Goal: Task Accomplishment & Management: Use online tool/utility

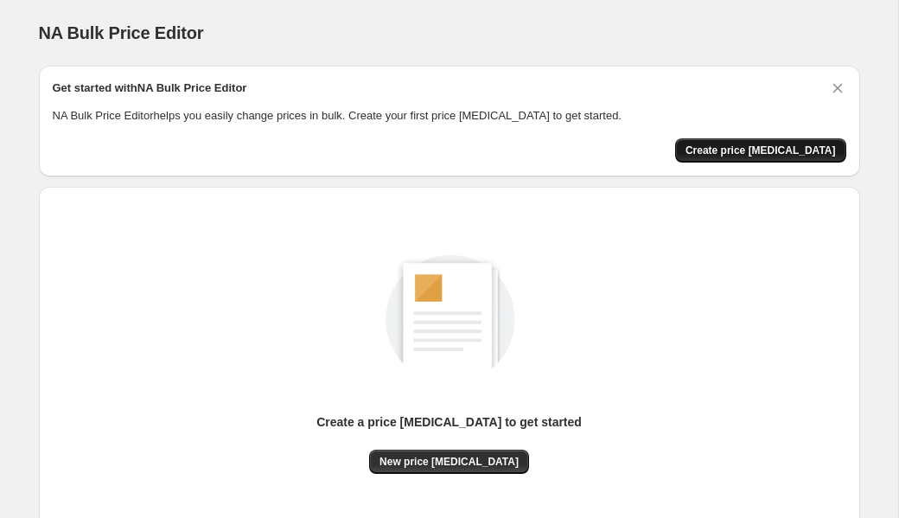
click at [748, 144] on span "Create price [MEDICAL_DATA]" at bounding box center [760, 150] width 150 height 14
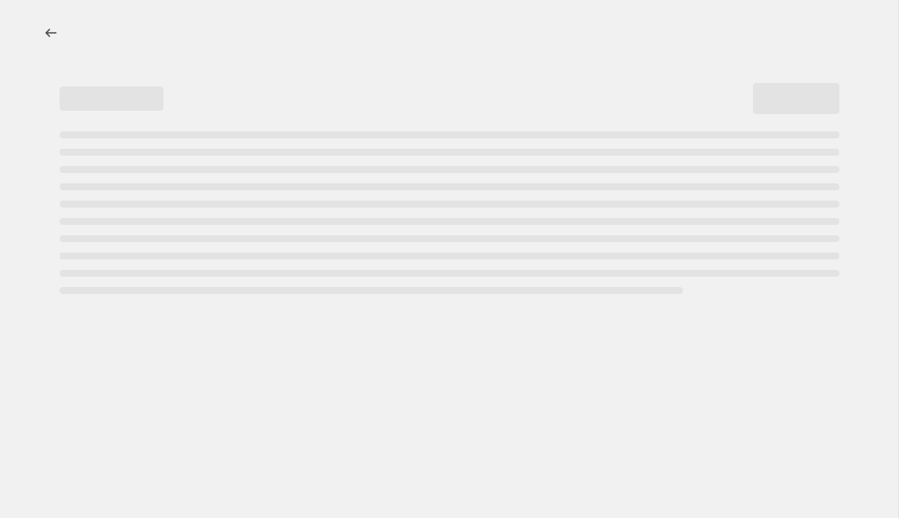
select select "percentage"
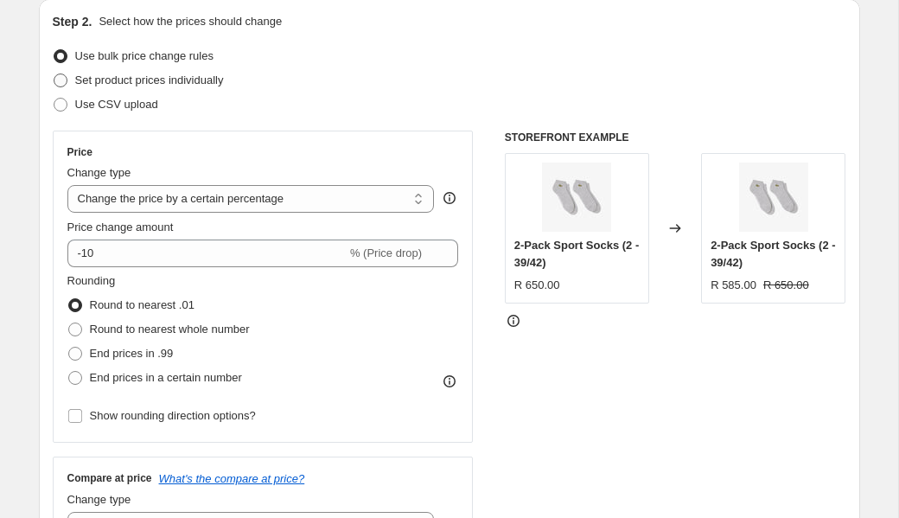
scroll to position [205, 0]
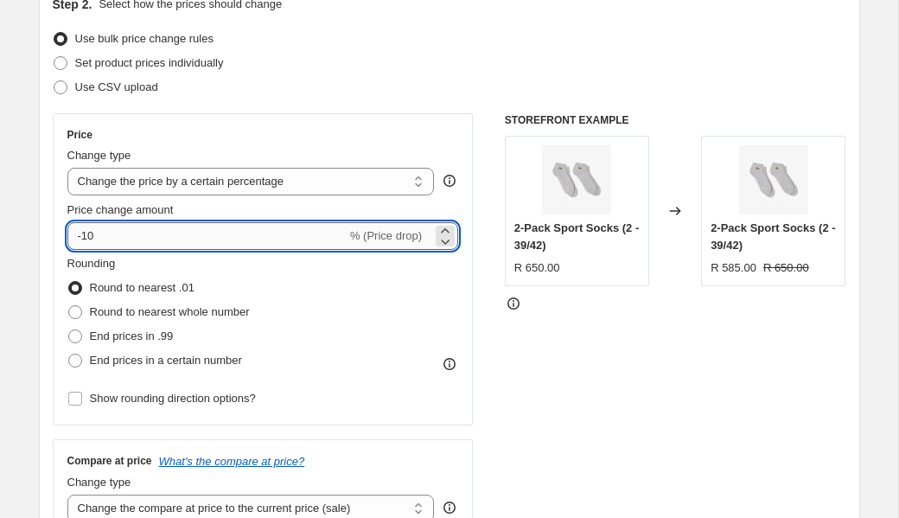
click at [156, 234] on input "-10" at bounding box center [206, 236] width 279 height 28
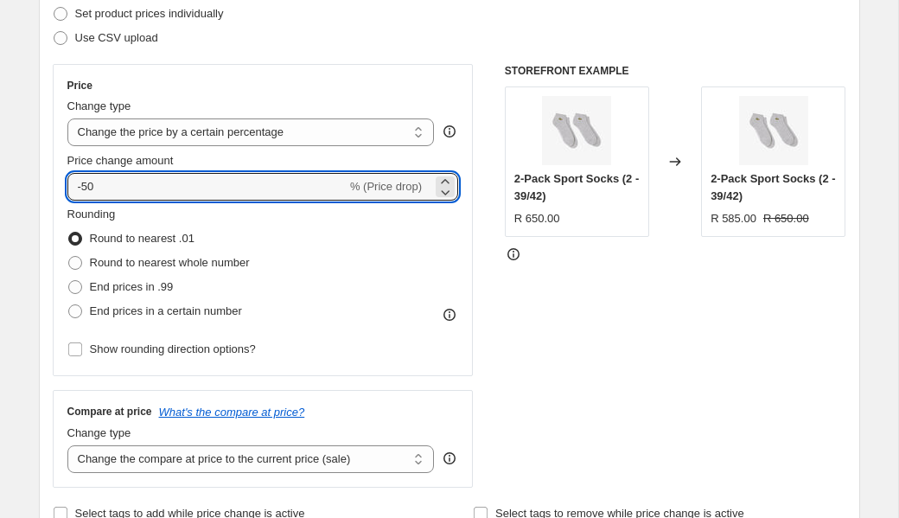
scroll to position [256, 0]
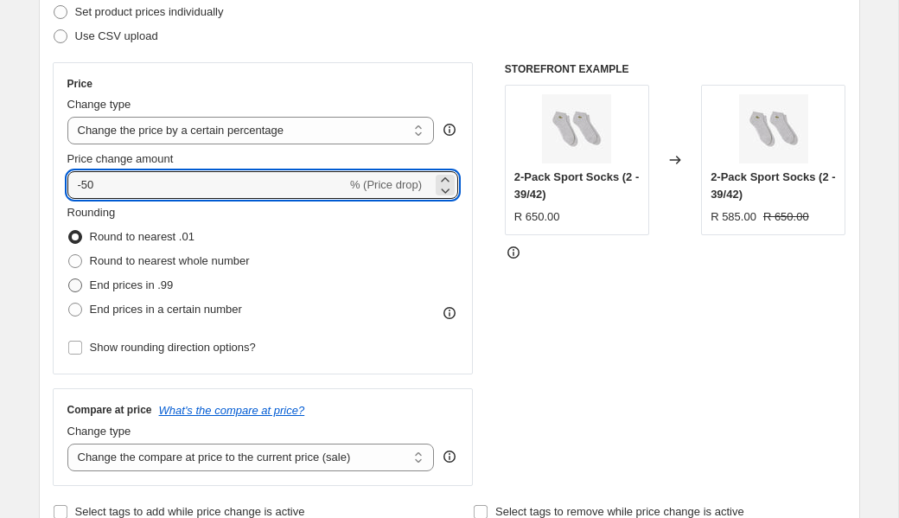
type input "-50"
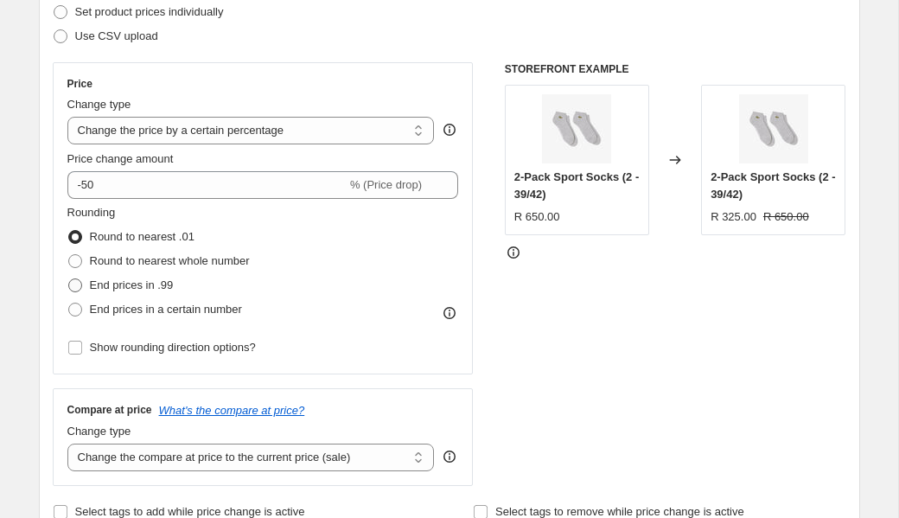
click at [159, 279] on span "End prices in .99" at bounding box center [132, 284] width 84 height 13
click at [69, 279] on input "End prices in .99" at bounding box center [68, 278] width 1 height 1
radio input "true"
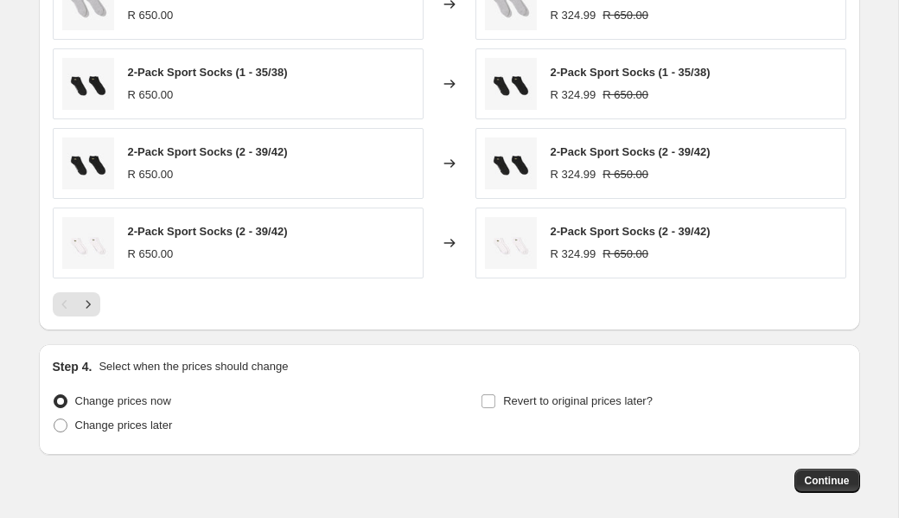
scroll to position [1210, 0]
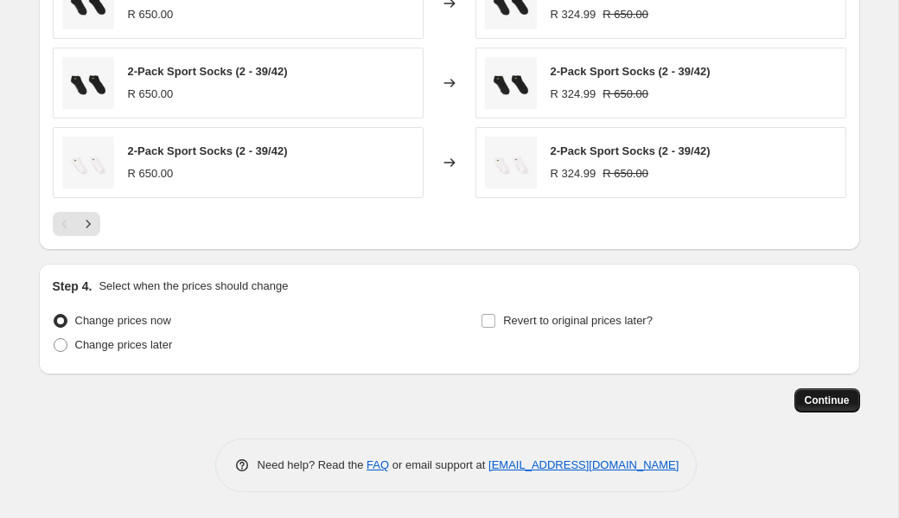
click at [813, 394] on span "Continue" at bounding box center [826, 400] width 45 height 14
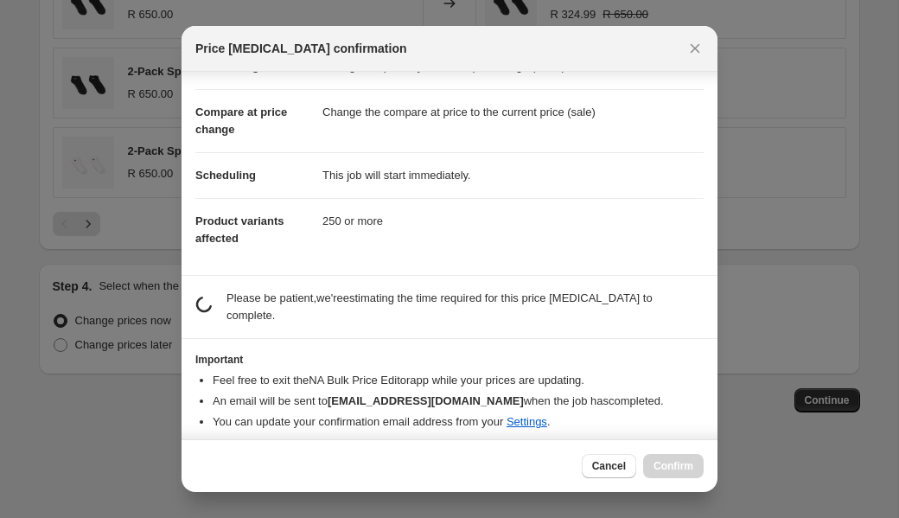
scroll to position [67, 0]
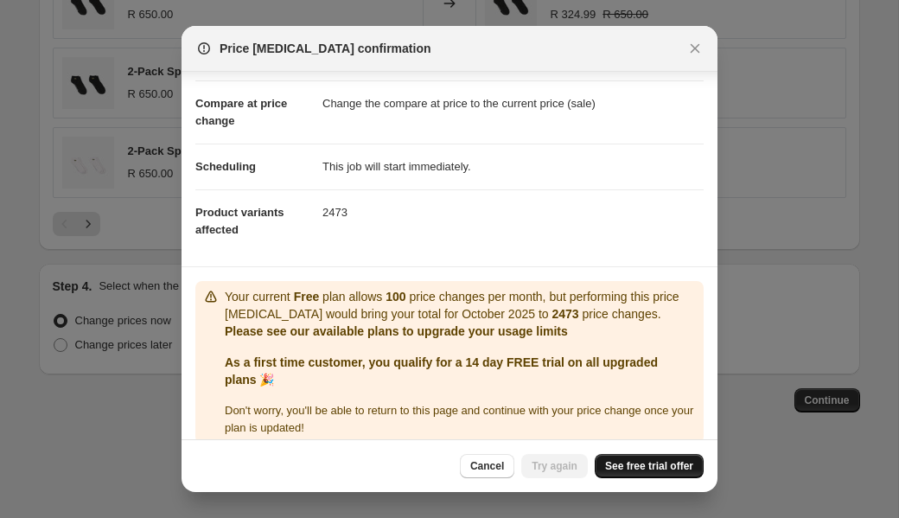
click at [652, 468] on span "See free trial offer" at bounding box center [649, 466] width 88 height 14
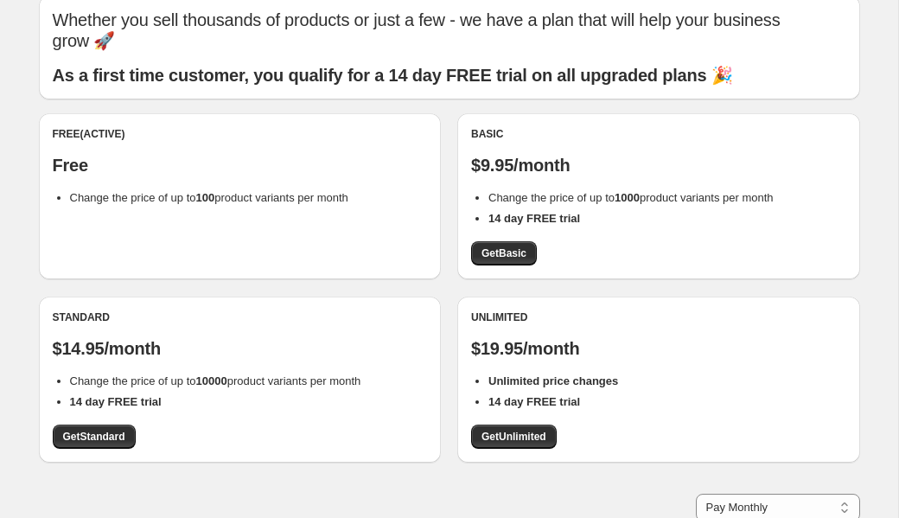
scroll to position [102, 0]
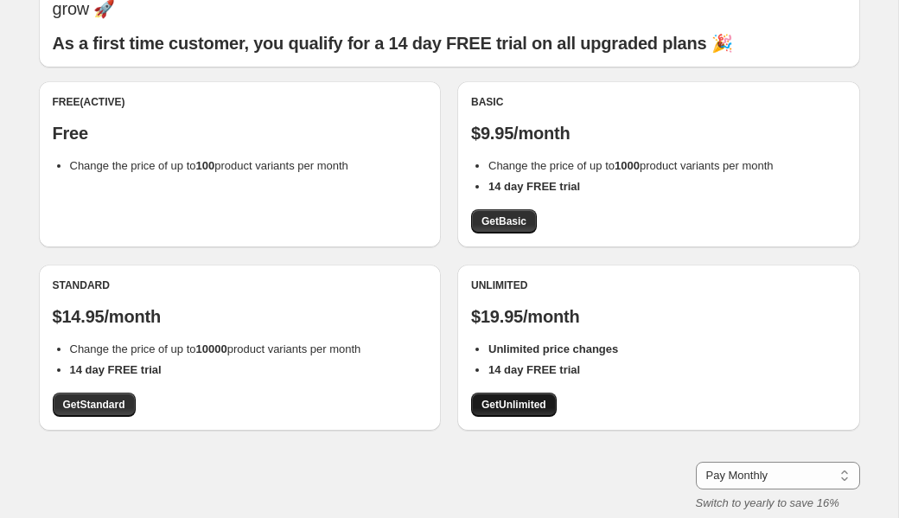
click at [513, 397] on span "Get Unlimited" at bounding box center [513, 404] width 65 height 14
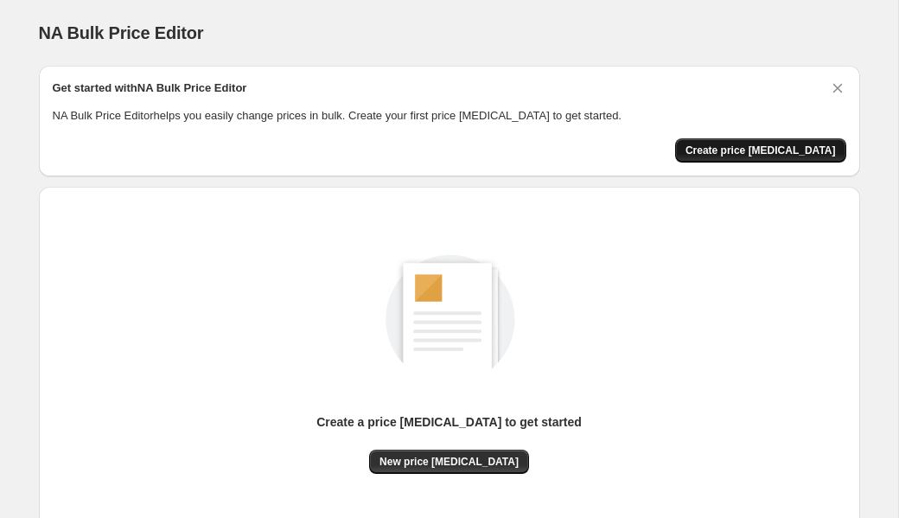
click at [750, 155] on span "Create price [MEDICAL_DATA]" at bounding box center [760, 150] width 150 height 14
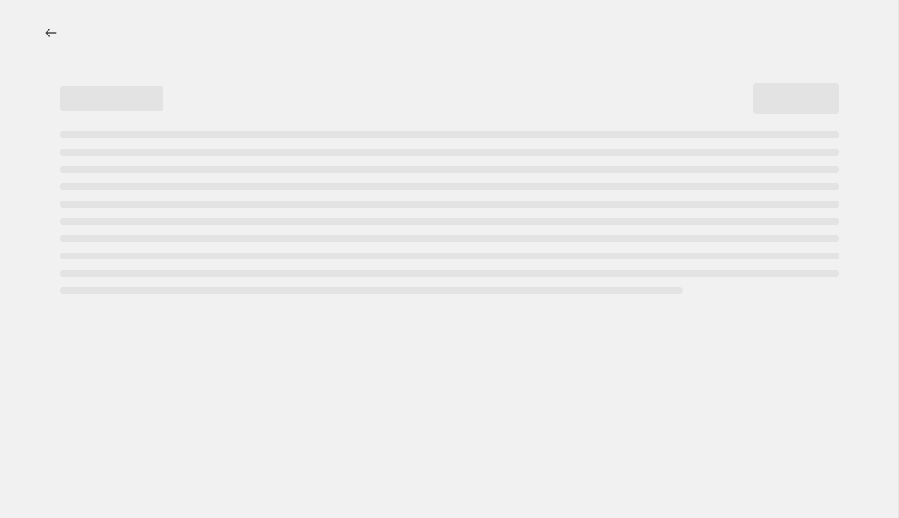
select select "percentage"
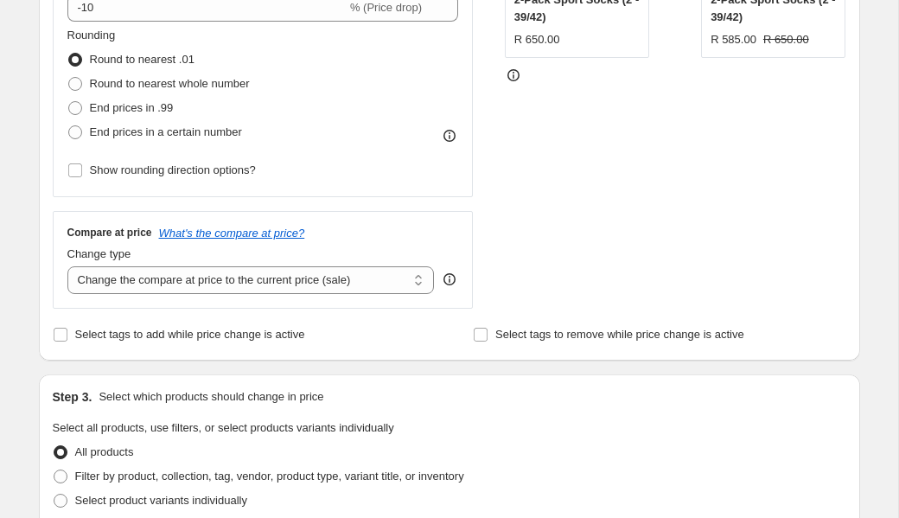
scroll to position [332, 0]
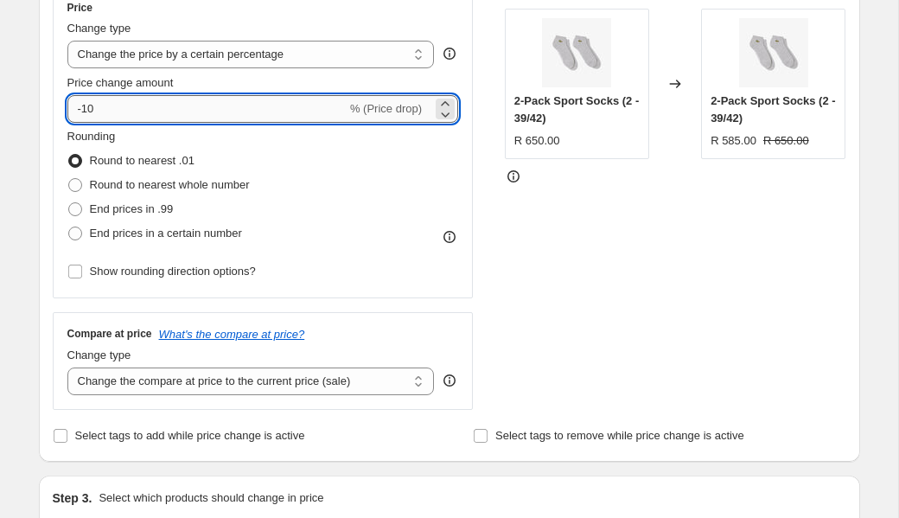
click at [185, 95] on input "-10" at bounding box center [206, 109] width 279 height 28
type input "-50"
click at [93, 195] on label "Round to nearest whole number" at bounding box center [158, 185] width 182 height 24
click at [69, 179] on input "Round to nearest whole number" at bounding box center [68, 178] width 1 height 1
radio input "true"
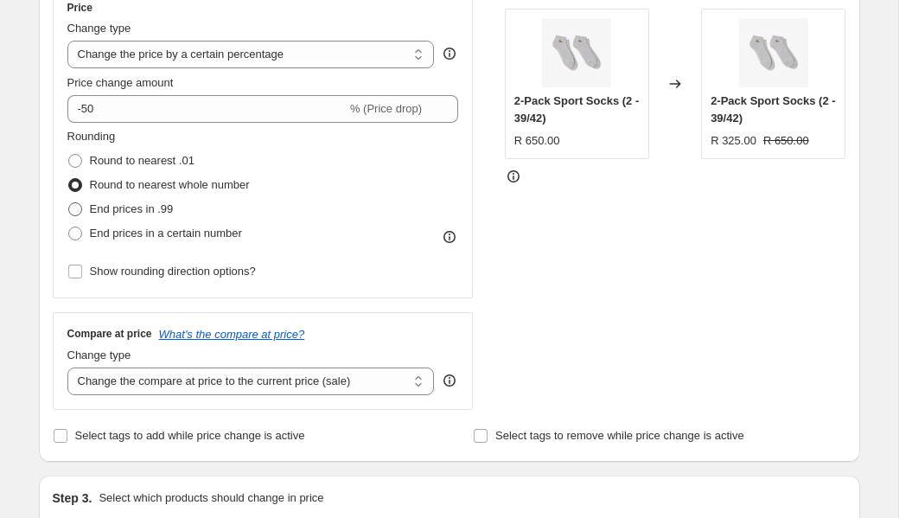
click at [109, 206] on span "End prices in .99" at bounding box center [132, 208] width 84 height 13
click at [69, 203] on input "End prices in .99" at bounding box center [68, 202] width 1 height 1
radio input "true"
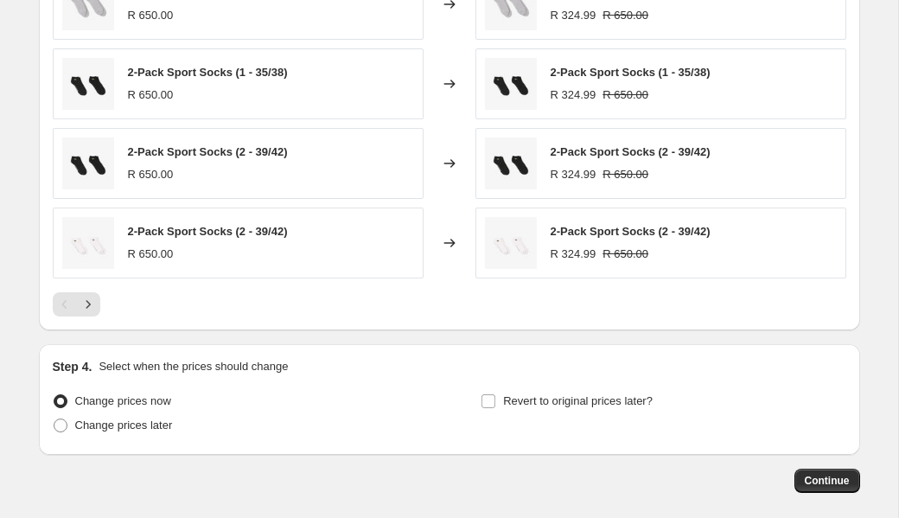
scroll to position [1197, 0]
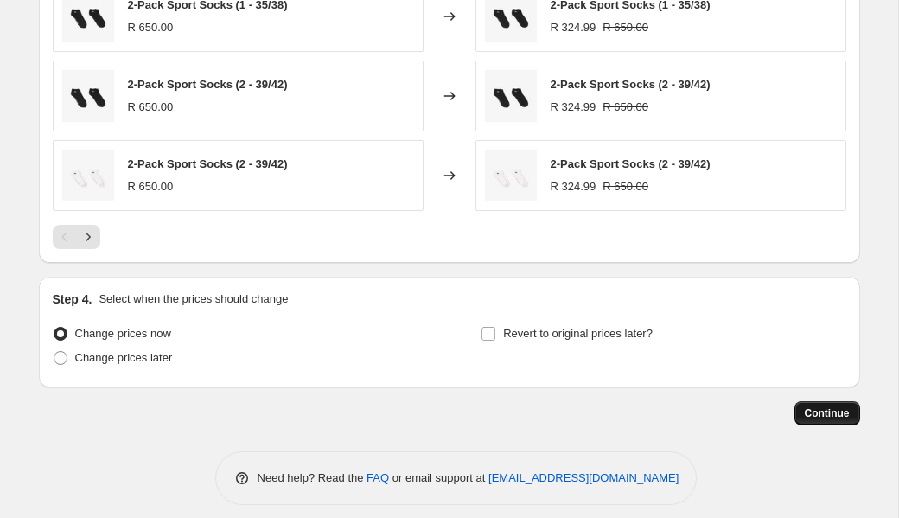
click at [820, 418] on span "Continue" at bounding box center [826, 413] width 45 height 14
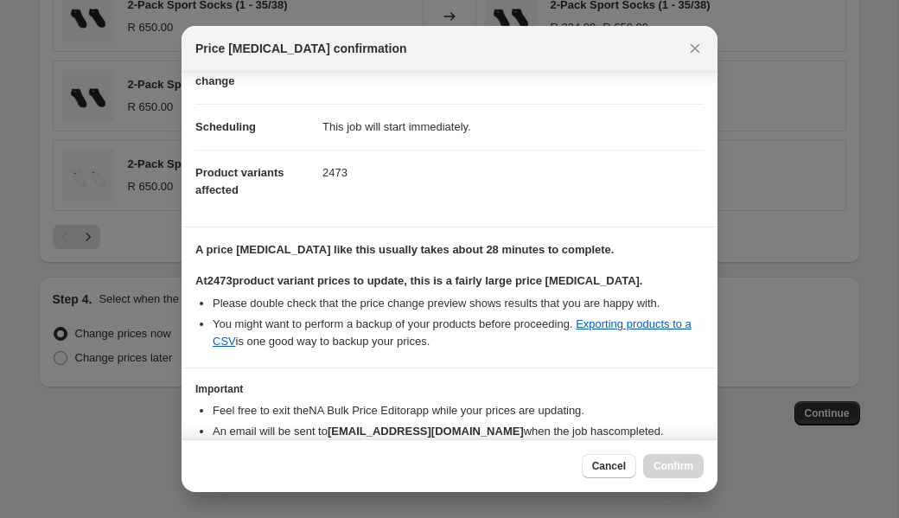
scroll to position [199, 0]
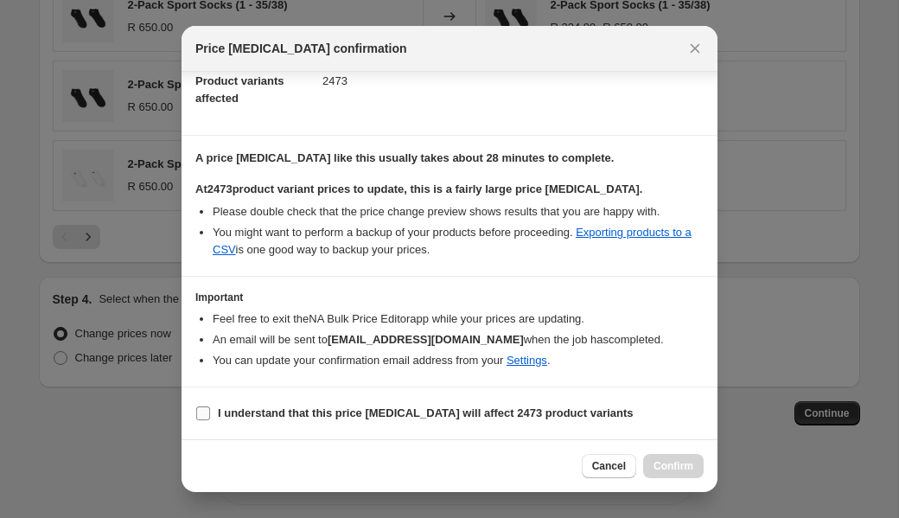
click at [410, 410] on b "I understand that this price [MEDICAL_DATA] will affect 2473 product variants" at bounding box center [426, 412] width 416 height 13
click at [210, 410] on input "I understand that this price [MEDICAL_DATA] will affect 2473 product variants" at bounding box center [203, 413] width 14 height 14
checkbox input "true"
click at [667, 466] on span "Confirm" at bounding box center [673, 466] width 40 height 14
